Goal: Task Accomplishment & Management: Manage account settings

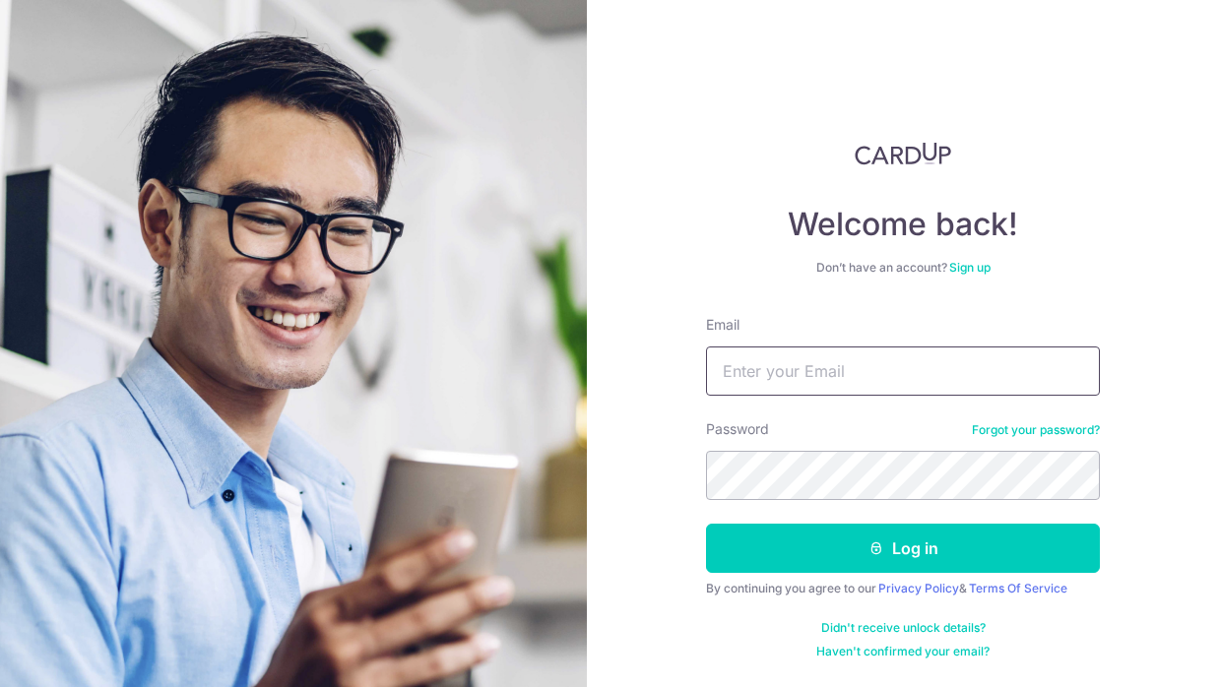
type input "[EMAIL_ADDRESS][DOMAIN_NAME]"
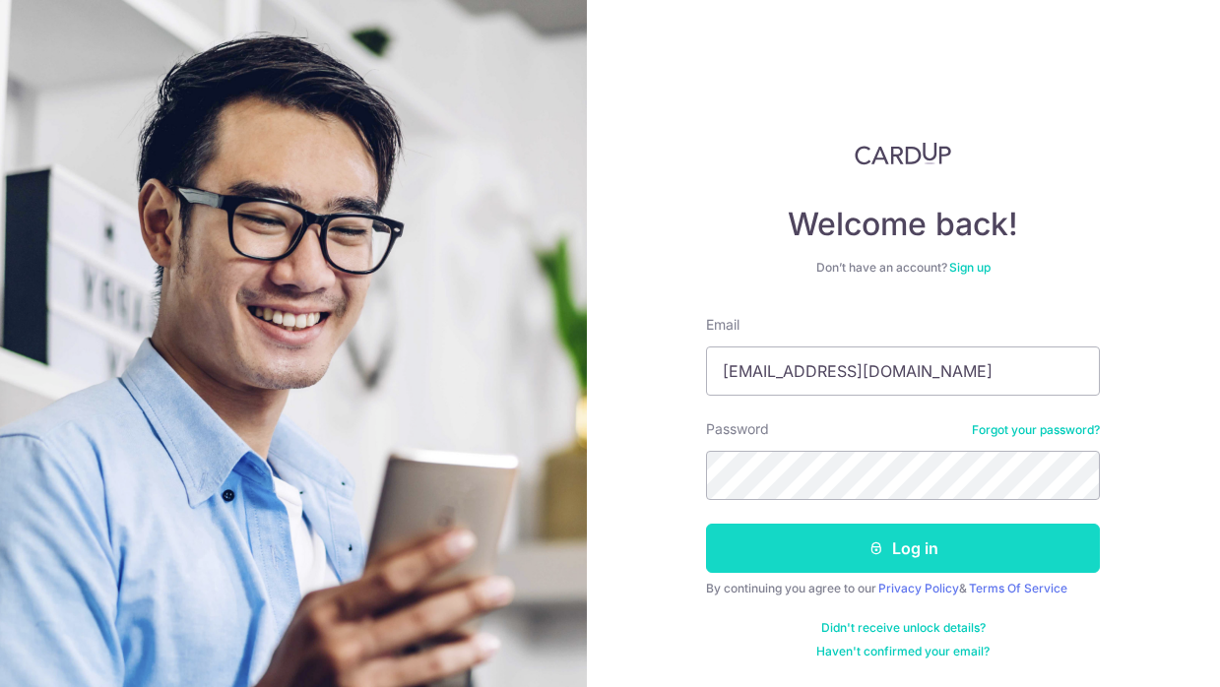
click at [809, 545] on button "Log in" at bounding box center [903, 548] width 394 height 49
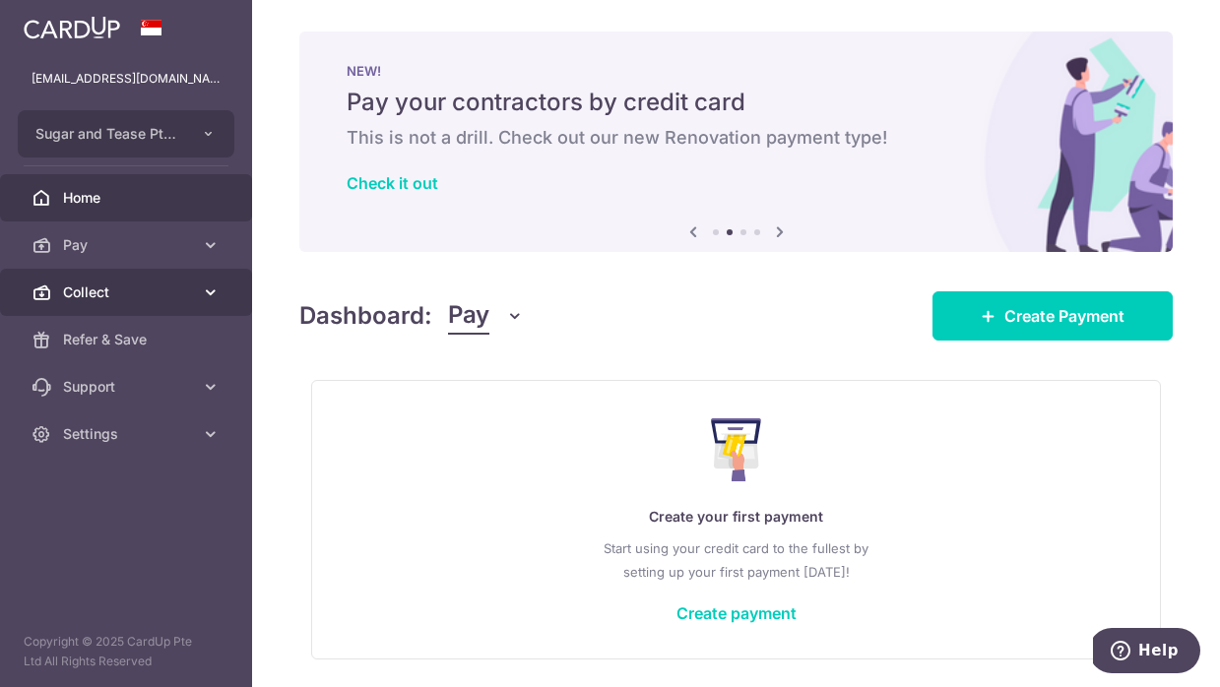
click at [212, 288] on icon at bounding box center [211, 293] width 20 height 20
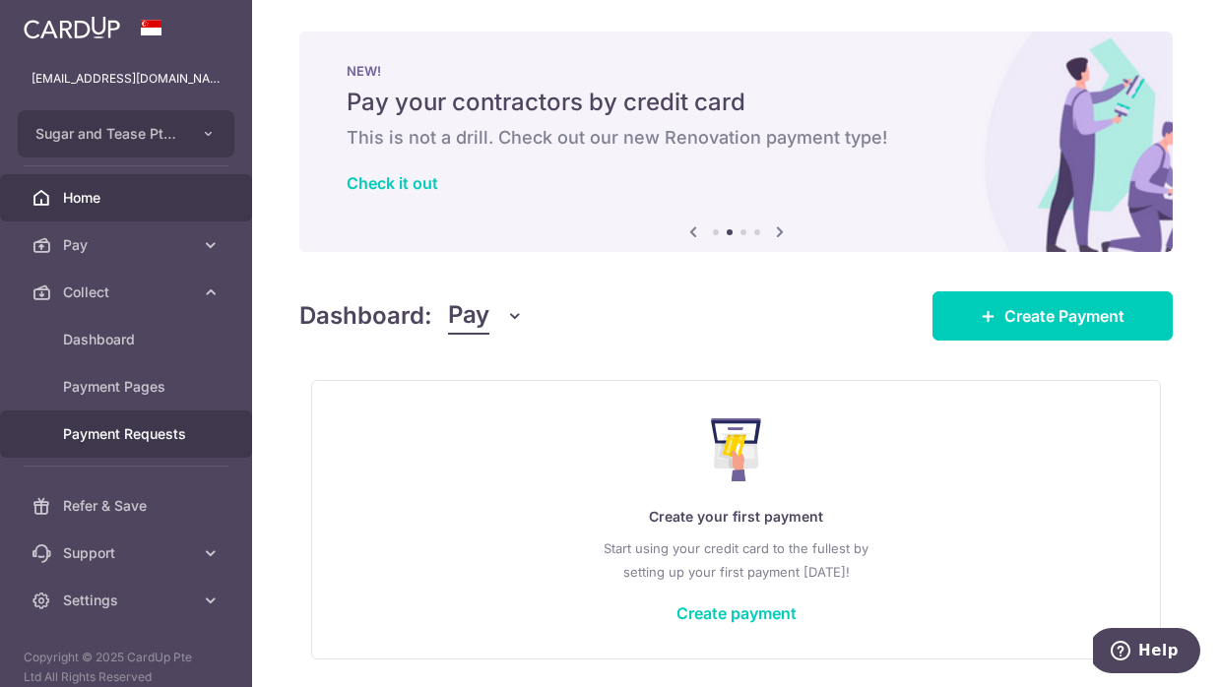
click at [112, 443] on span "Payment Requests" at bounding box center [128, 434] width 130 height 20
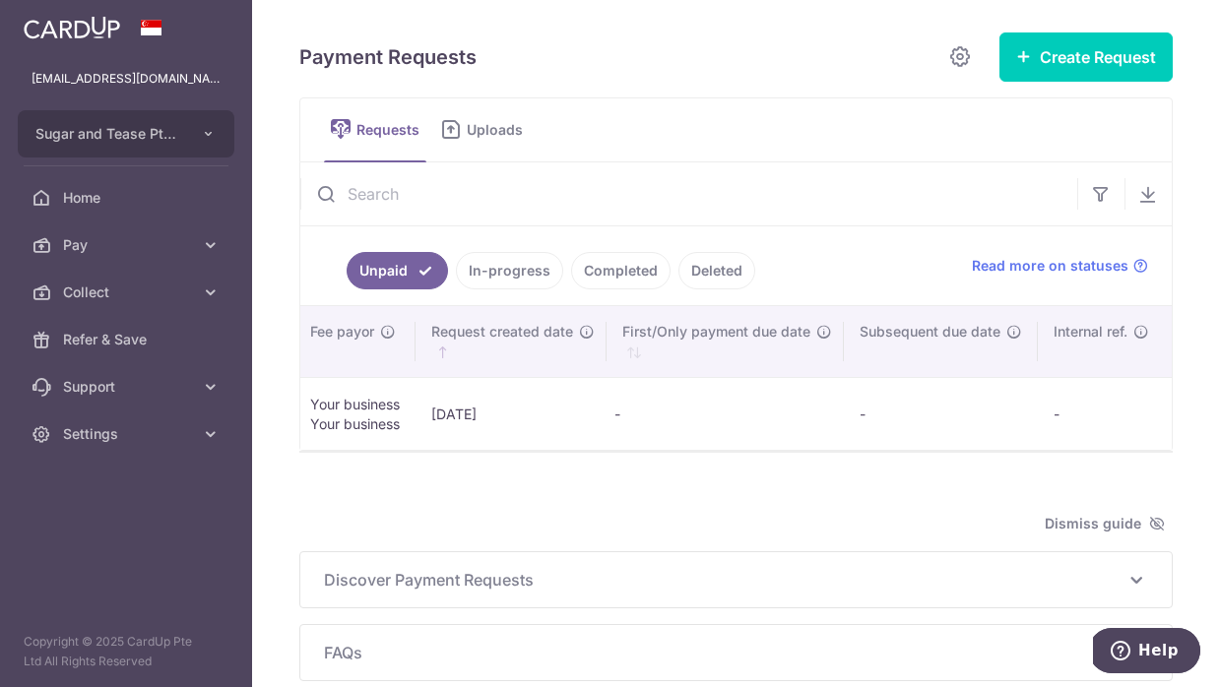
scroll to position [0, 1451]
click at [509, 276] on link "In-progress" at bounding box center [509, 270] width 107 height 37
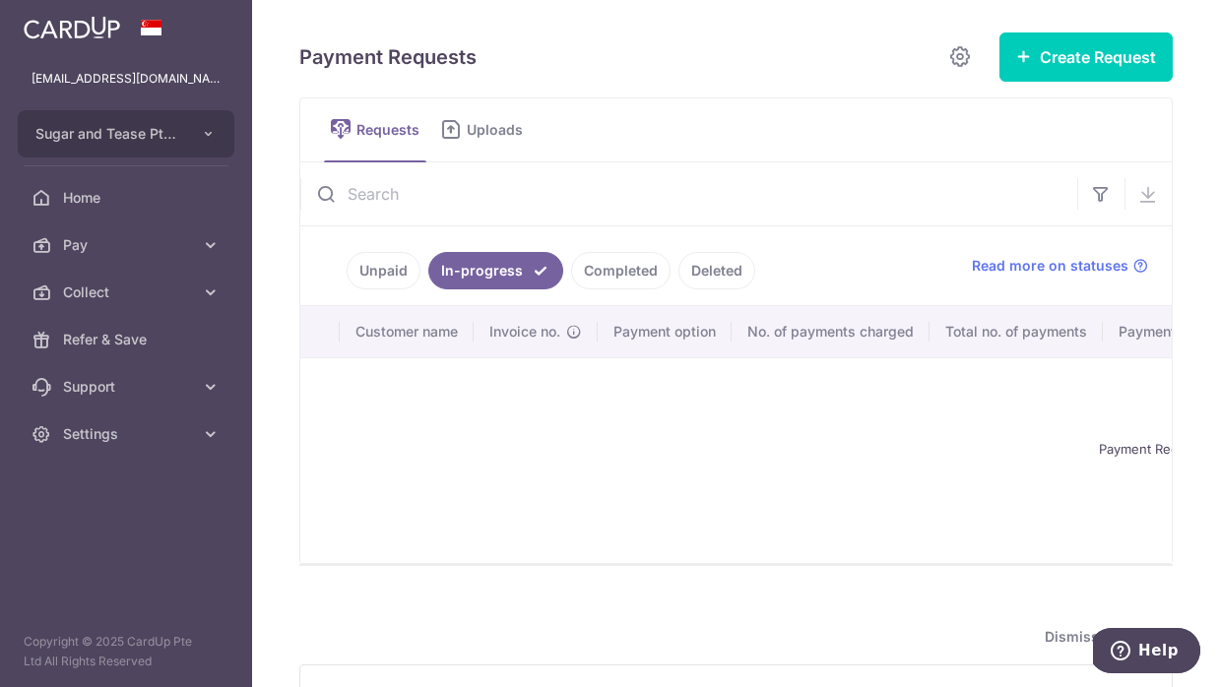
click at [388, 269] on link "Unpaid" at bounding box center [384, 270] width 74 height 37
